Goal: Information Seeking & Learning: Learn about a topic

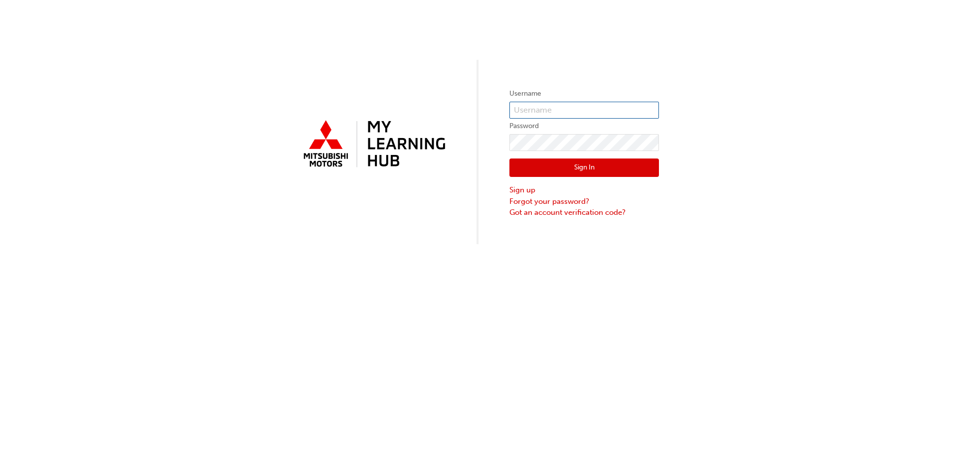
click at [587, 109] on input "text" at bounding box center [583, 110] width 149 height 17
click at [534, 106] on input "text" at bounding box center [583, 110] width 149 height 17
click at [545, 107] on input "text" at bounding box center [583, 110] width 149 height 17
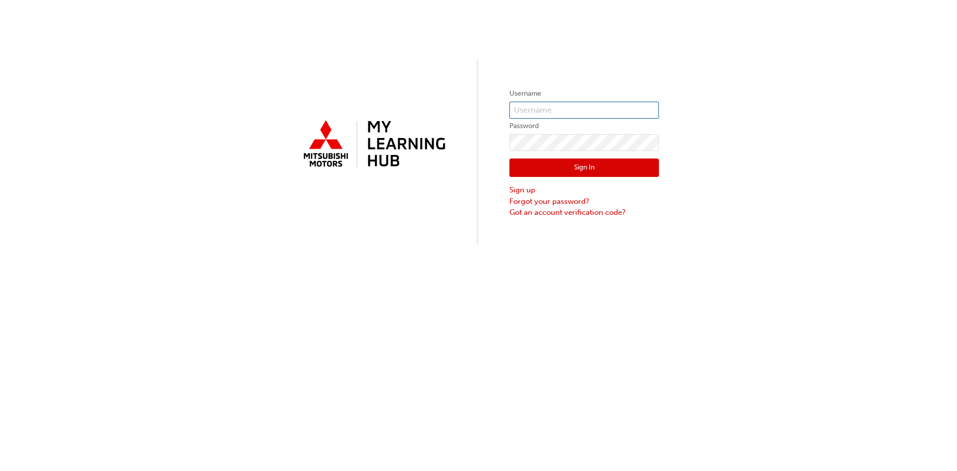
click at [545, 106] on input "text" at bounding box center [583, 110] width 149 height 17
type input "jsignori@australianmotorsmitsubishi.com.au"
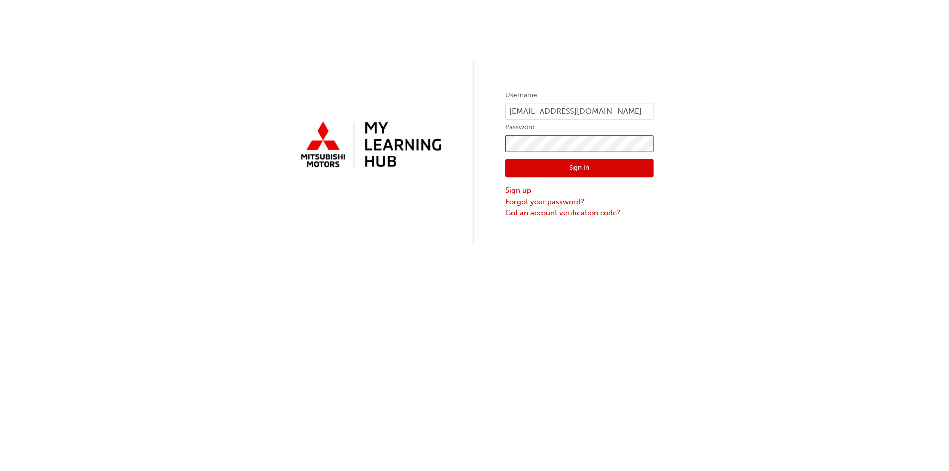
scroll to position [0, 0]
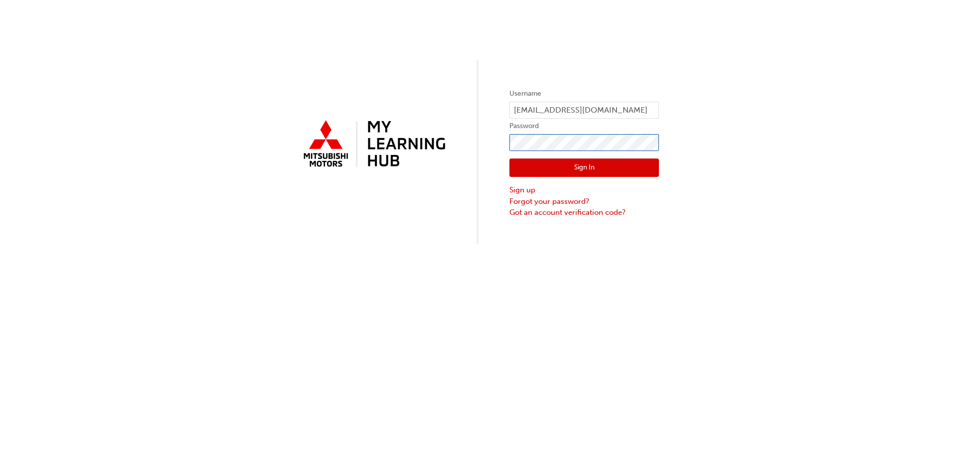
click button "Sign In" at bounding box center [583, 167] width 149 height 19
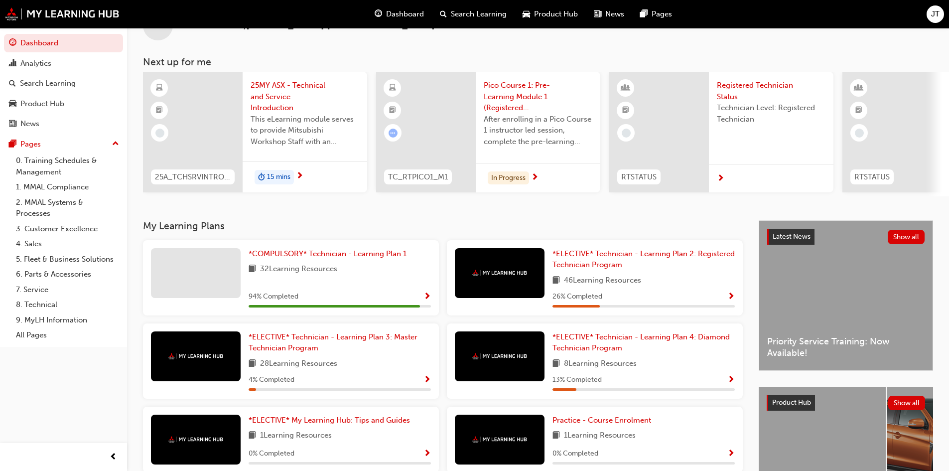
scroll to position [25, 0]
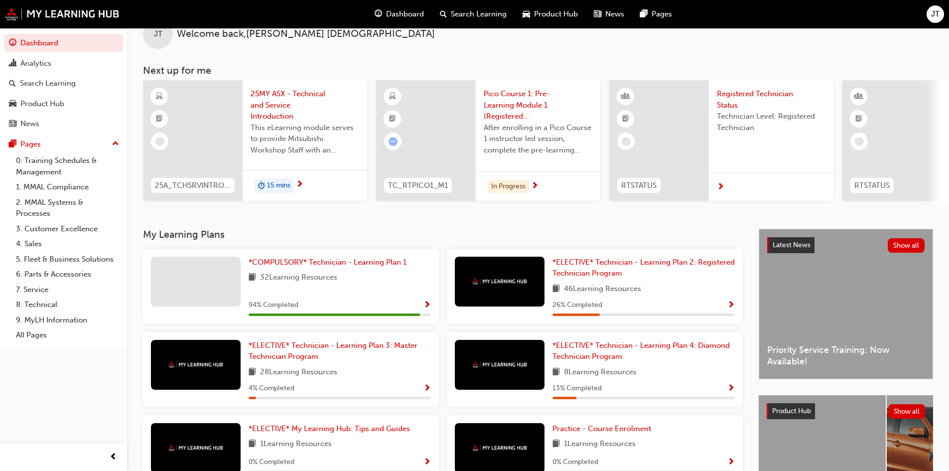
click at [270, 101] on span "25MY ASX - Technical and Service Introduction" at bounding box center [305, 105] width 109 height 34
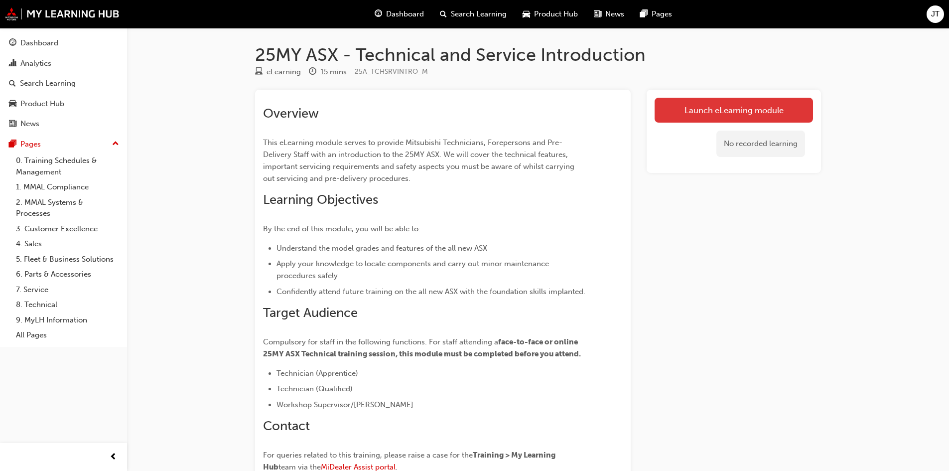
click at [772, 109] on link "Launch eLearning module" at bounding box center [734, 110] width 158 height 25
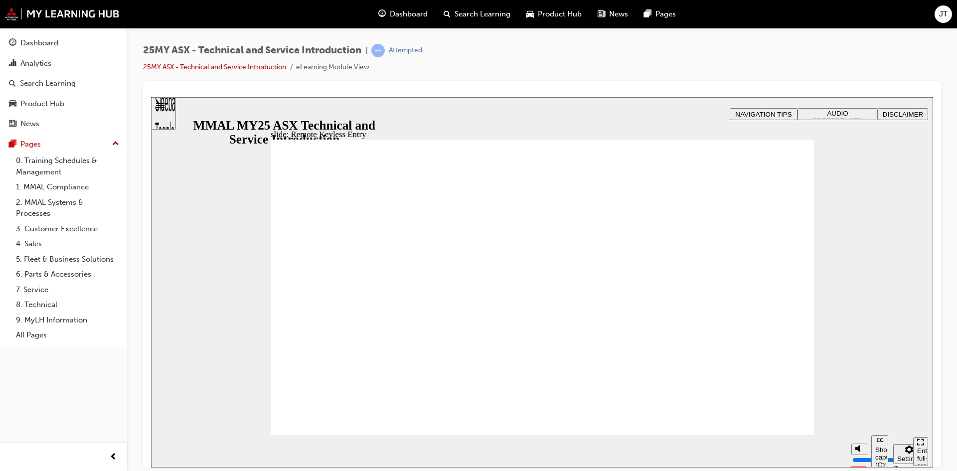
click at [792, 125] on div "slide: Remote Keyless Entry Vector.svg SMART CARD (Remote) Each model grade of …" at bounding box center [542, 282] width 782 height 370
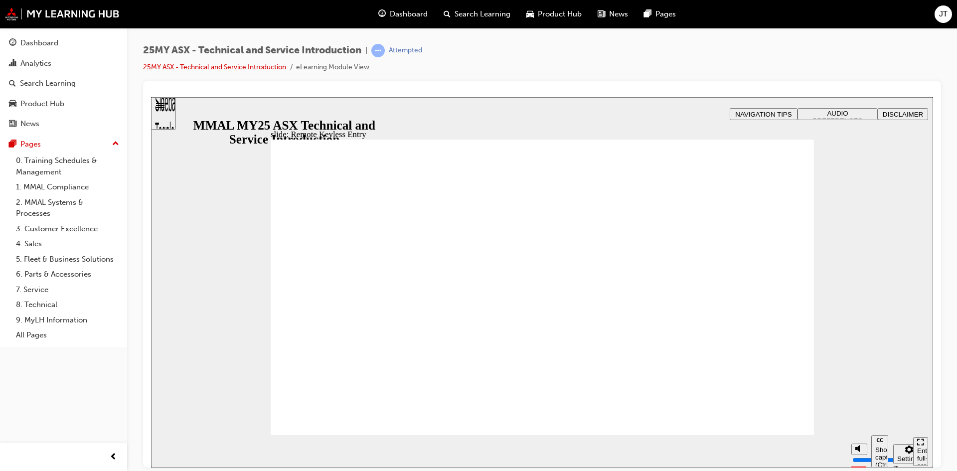
type input "21"
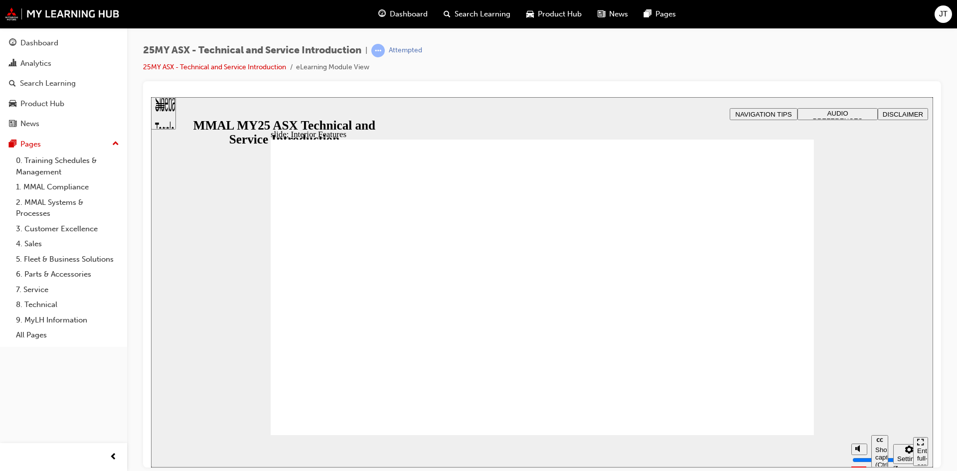
type input "17"
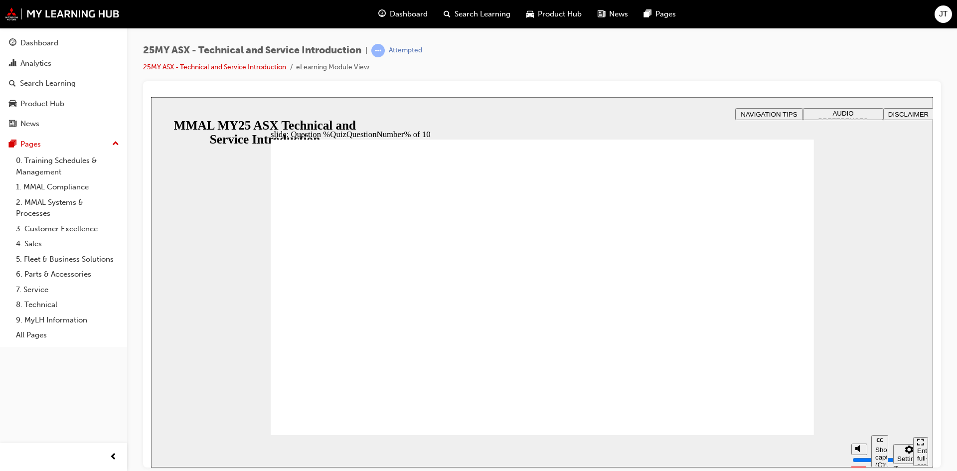
radio input "true"
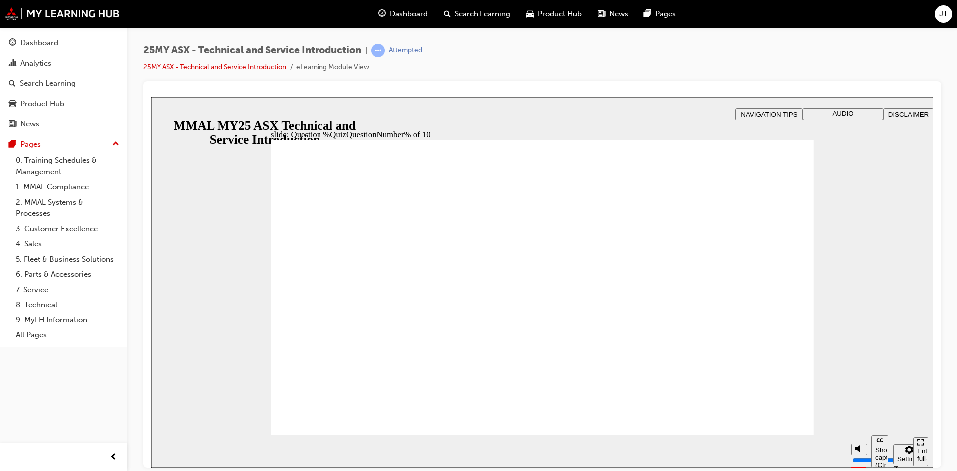
radio input "true"
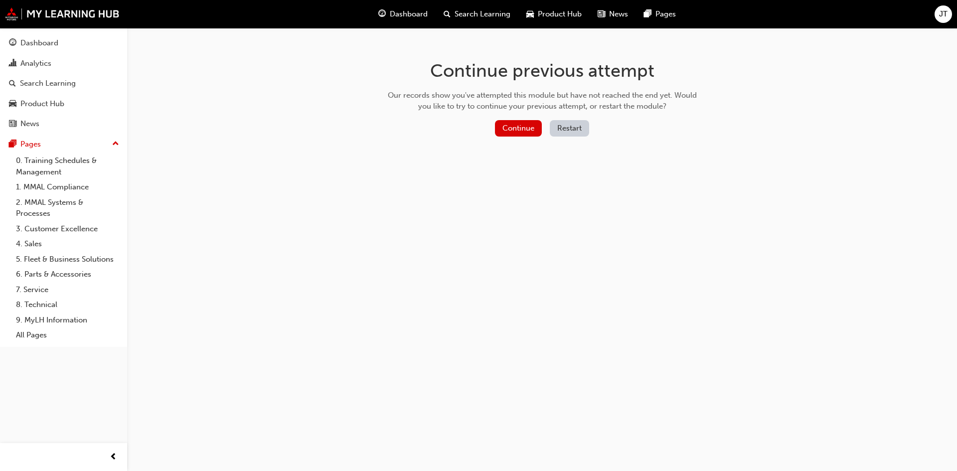
click at [509, 142] on div "Continue previous attempt Our records show you've attempted this module but hav…" at bounding box center [542, 100] width 324 height 145
click at [515, 133] on button "Continue" at bounding box center [518, 128] width 47 height 16
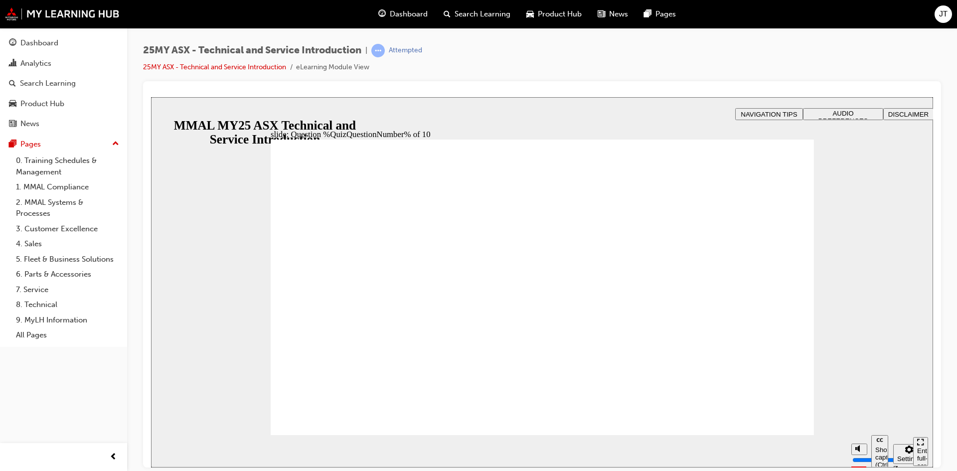
radio input "true"
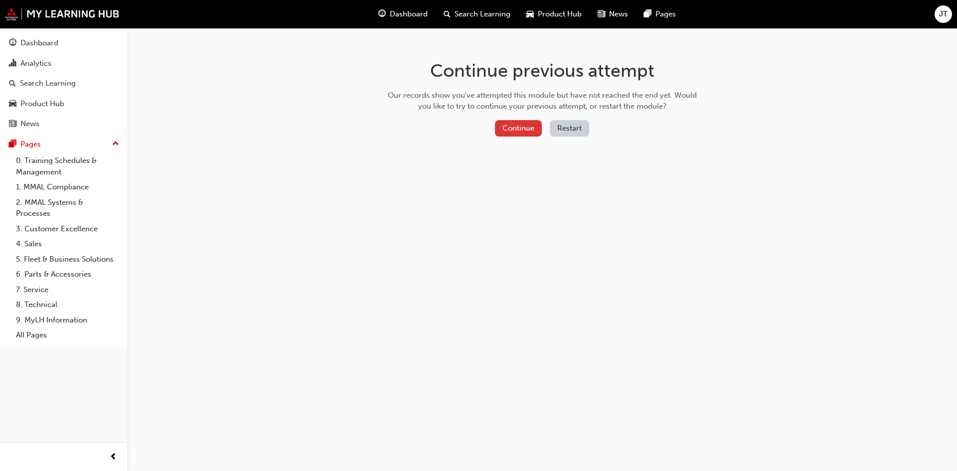
click at [518, 124] on button "Continue" at bounding box center [518, 128] width 47 height 16
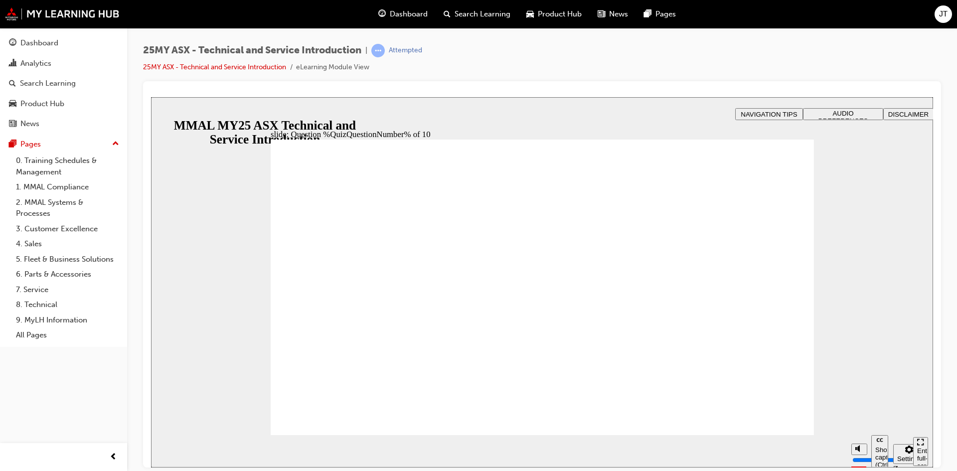
radio input "true"
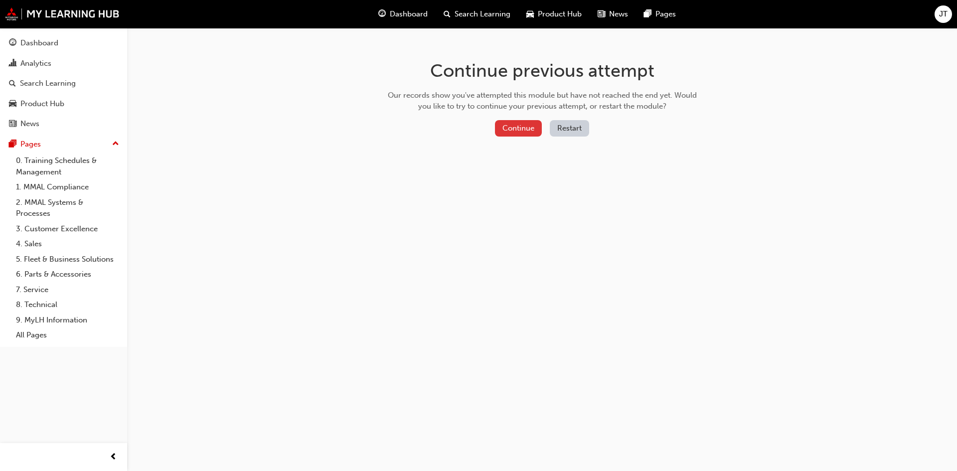
click at [511, 129] on button "Continue" at bounding box center [518, 128] width 47 height 16
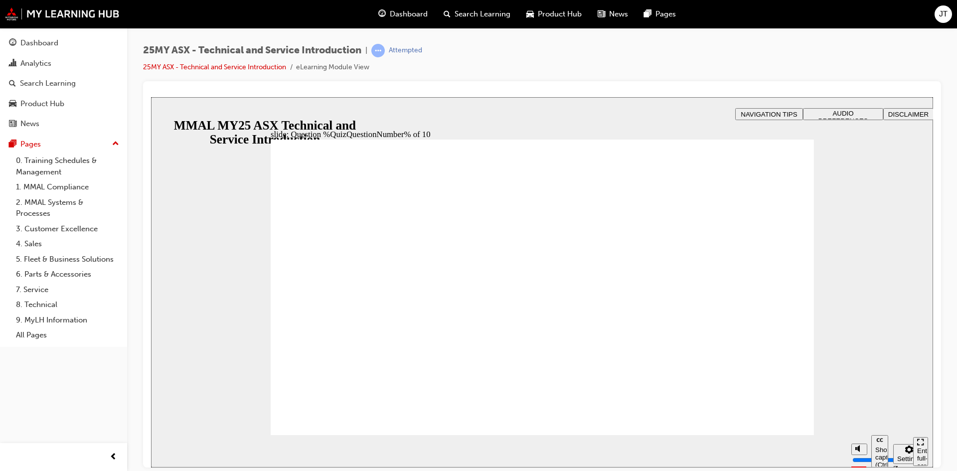
radio input "true"
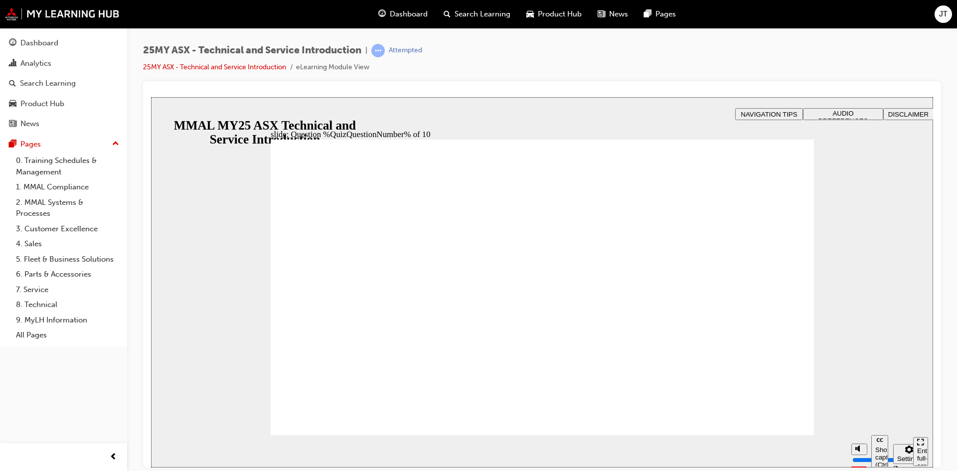
radio input "true"
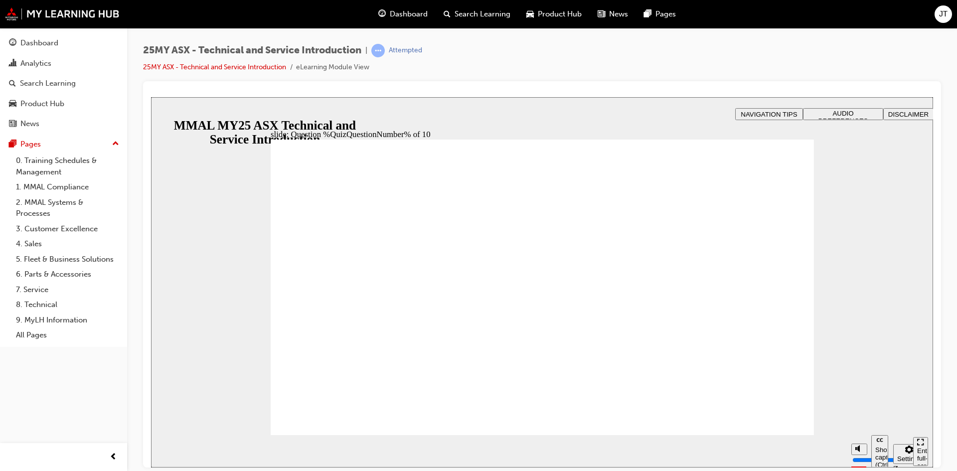
radio input "true"
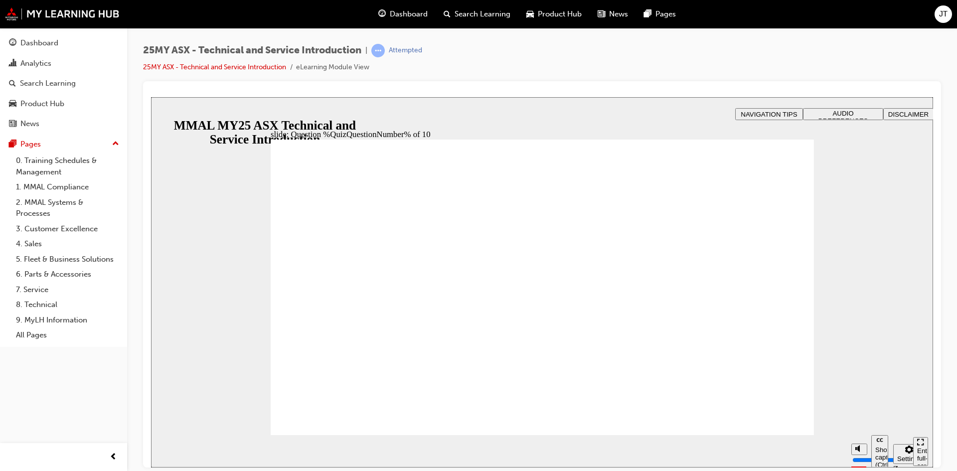
radio input "true"
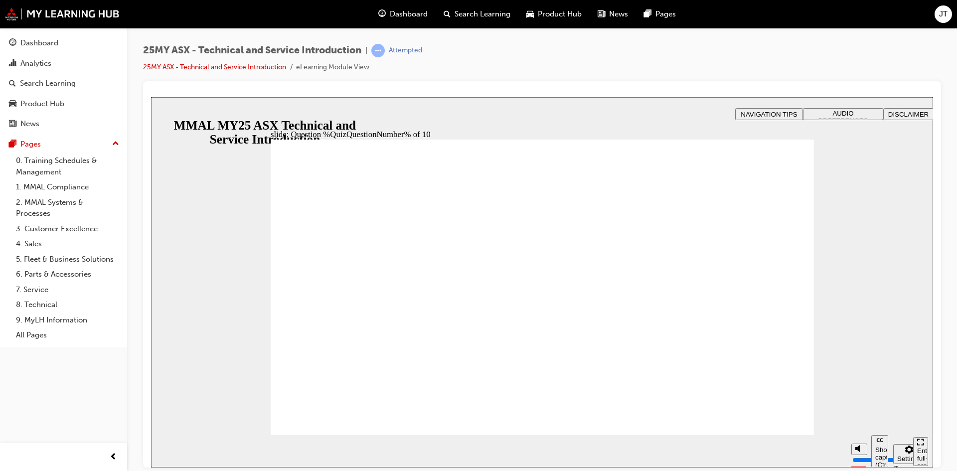
radio input "true"
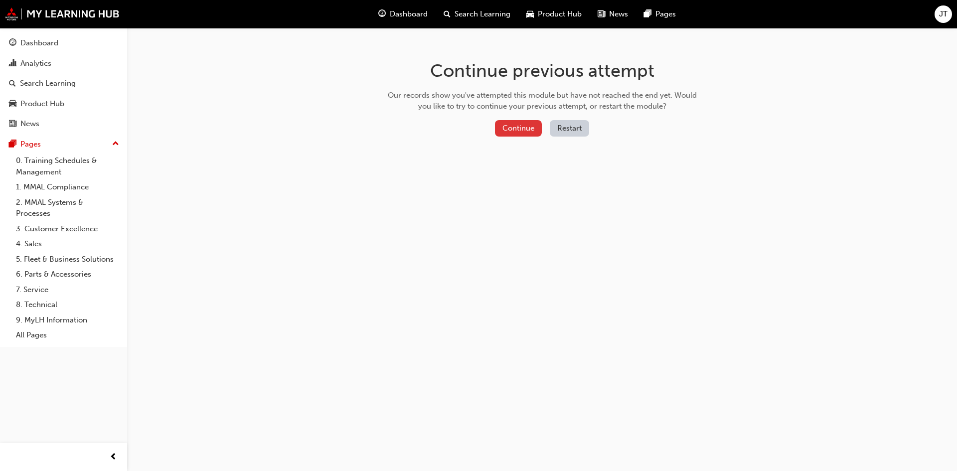
click at [523, 124] on button "Continue" at bounding box center [518, 128] width 47 height 16
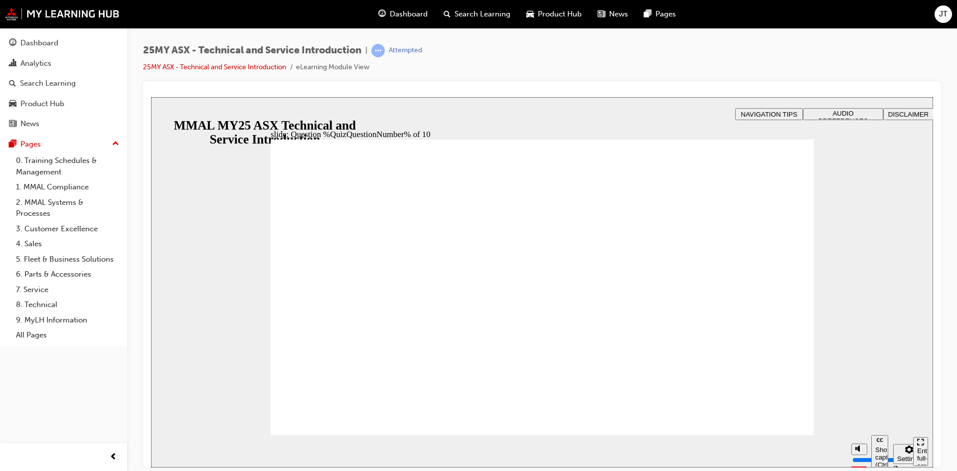
radio input "true"
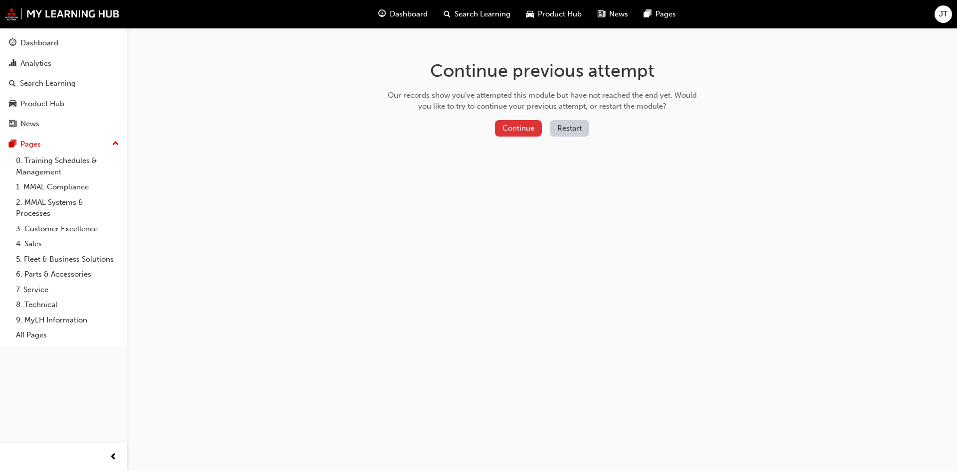
click at [519, 125] on button "Continue" at bounding box center [518, 128] width 47 height 16
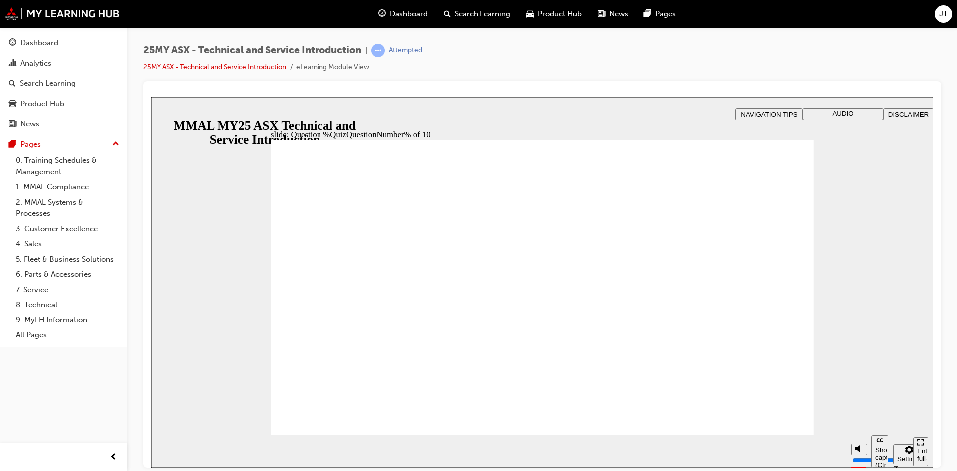
radio input "true"
